Goal: Check status

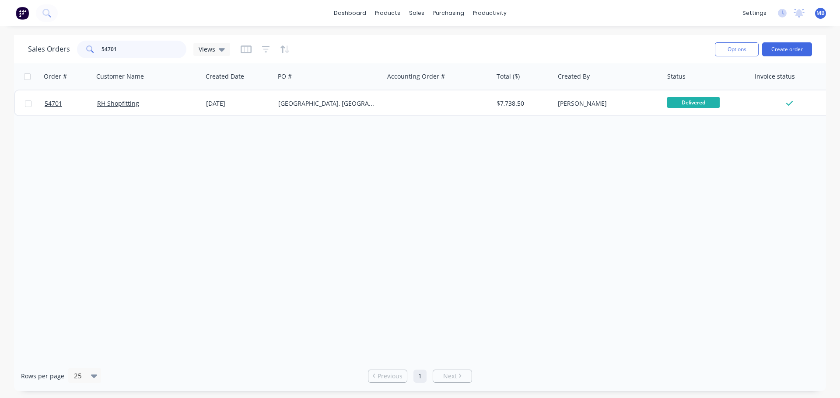
drag, startPoint x: 122, startPoint y: 50, endPoint x: 87, endPoint y: 36, distance: 37.3
click at [92, 41] on div "54701" at bounding box center [131, 49] width 109 height 17
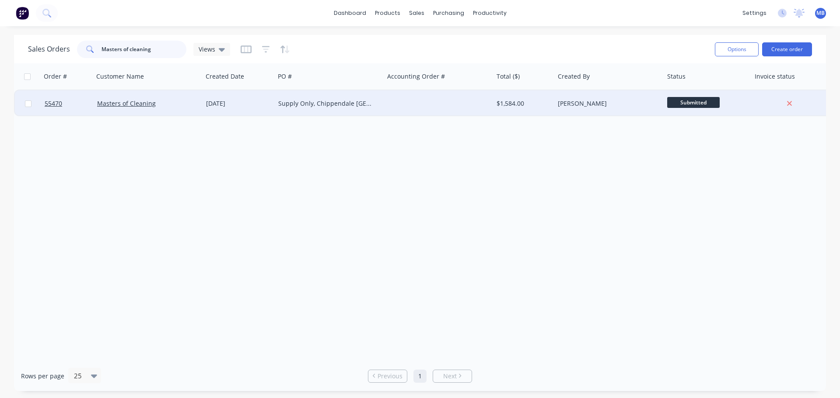
type input "Masters of cleaning"
click at [596, 105] on div "[PERSON_NAME]" at bounding box center [606, 103] width 97 height 9
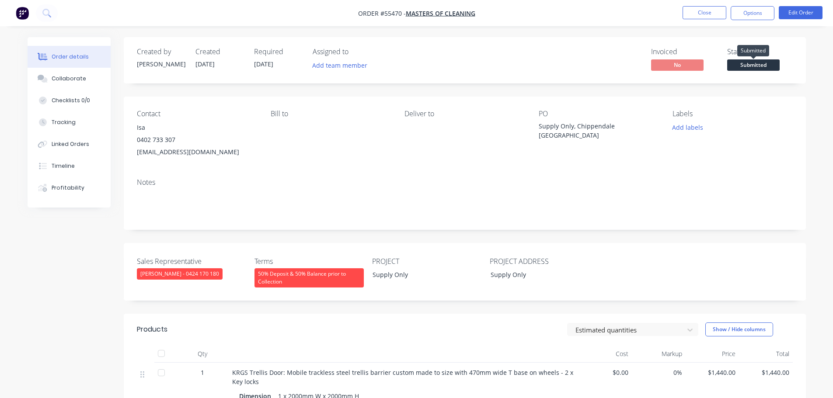
click at [749, 64] on span "Submitted" at bounding box center [753, 64] width 52 height 11
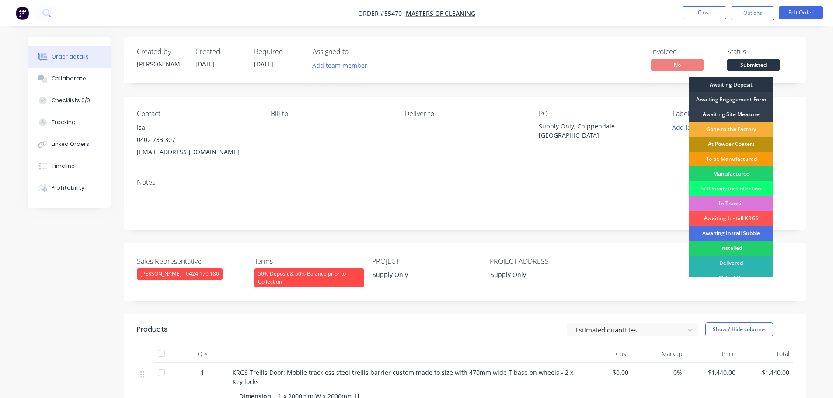
click at [724, 84] on div "Awaiting Deposit" at bounding box center [731, 84] width 84 height 15
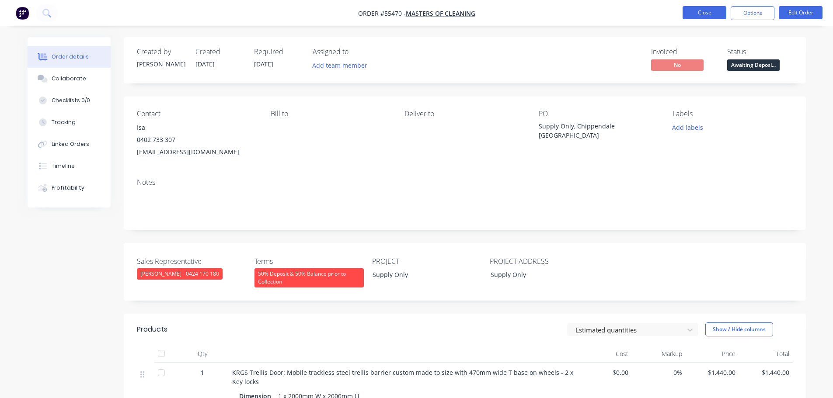
click at [700, 10] on button "Close" at bounding box center [705, 12] width 44 height 13
